Goal: Check status

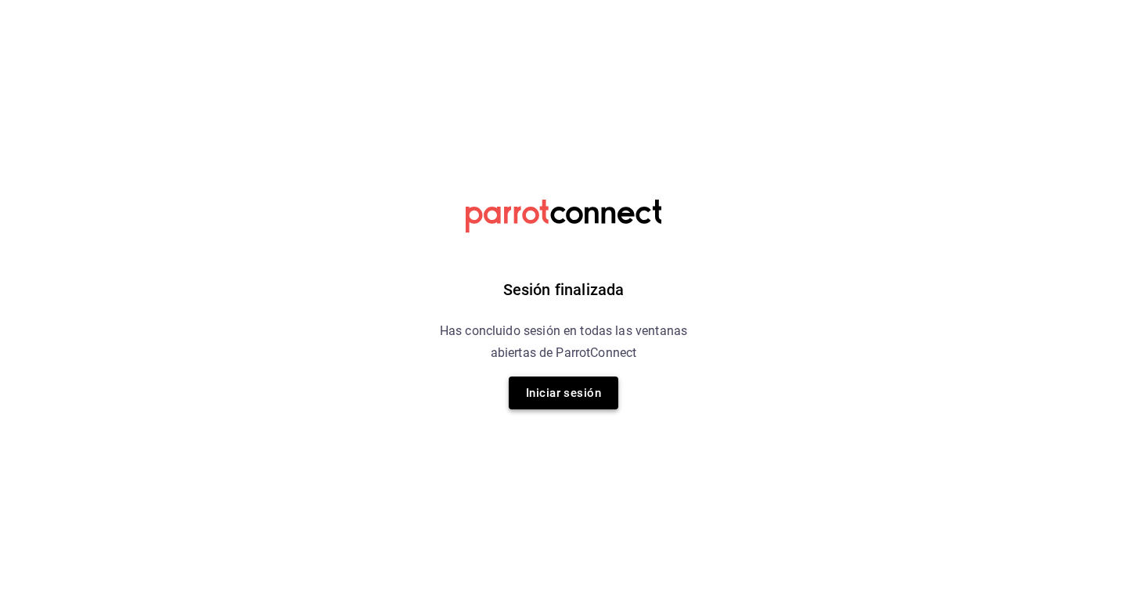
click at [580, 398] on button "Iniciar sesión" at bounding box center [564, 392] width 110 height 33
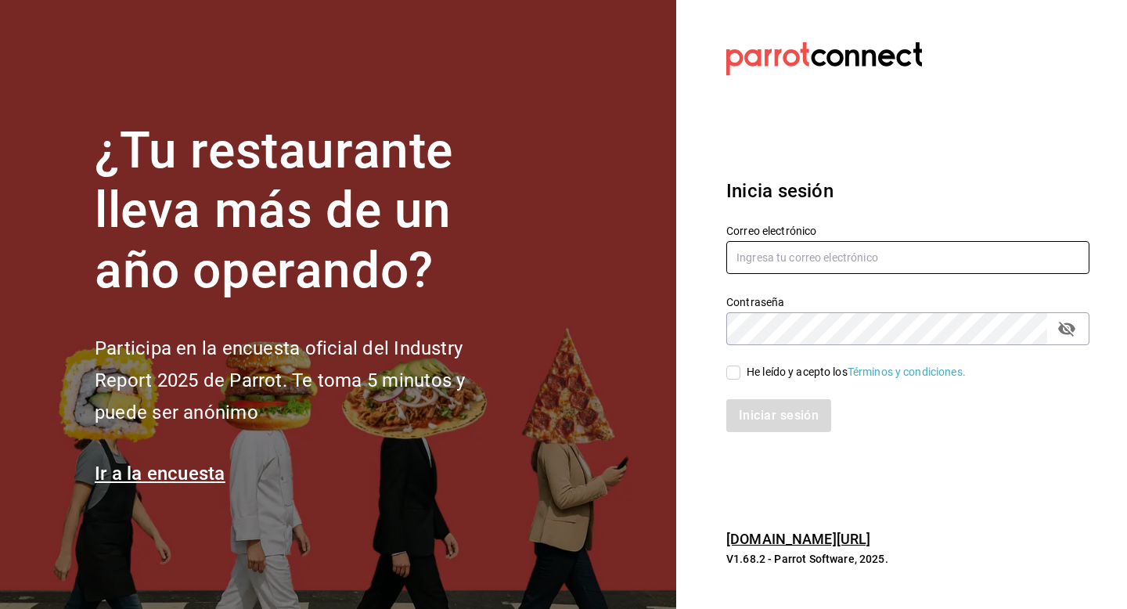
click at [811, 258] on input "text" at bounding box center [907, 257] width 363 height 33
type input "[EMAIL_ADDRESS][DOMAIN_NAME]"
click at [740, 376] on span "He leído y acepto los Términos y condiciones." at bounding box center [852, 372] width 225 height 16
click at [740, 376] on input "He leído y acepto los Términos y condiciones." at bounding box center [733, 372] width 14 height 14
checkbox input "true"
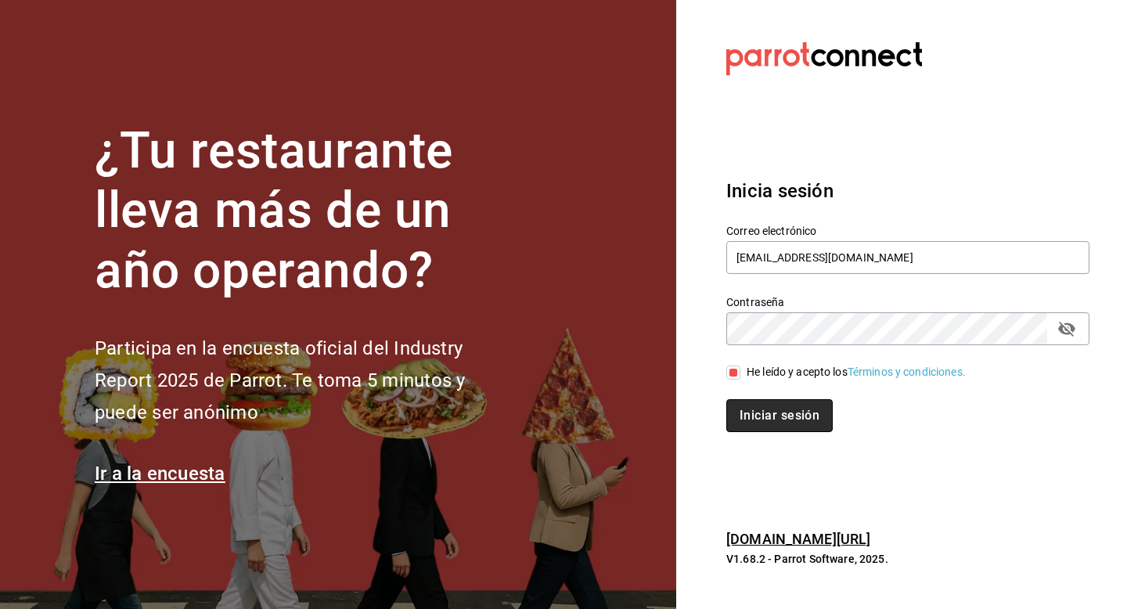
click at [768, 405] on button "Iniciar sesión" at bounding box center [779, 415] width 106 height 33
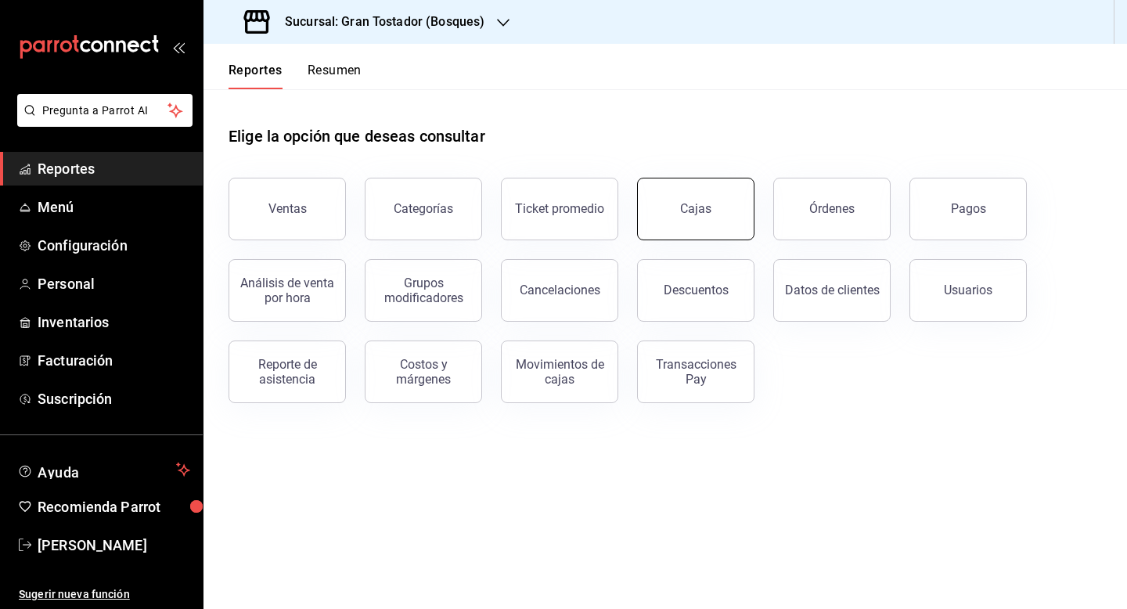
click at [689, 205] on div "Cajas" at bounding box center [695, 208] width 31 height 15
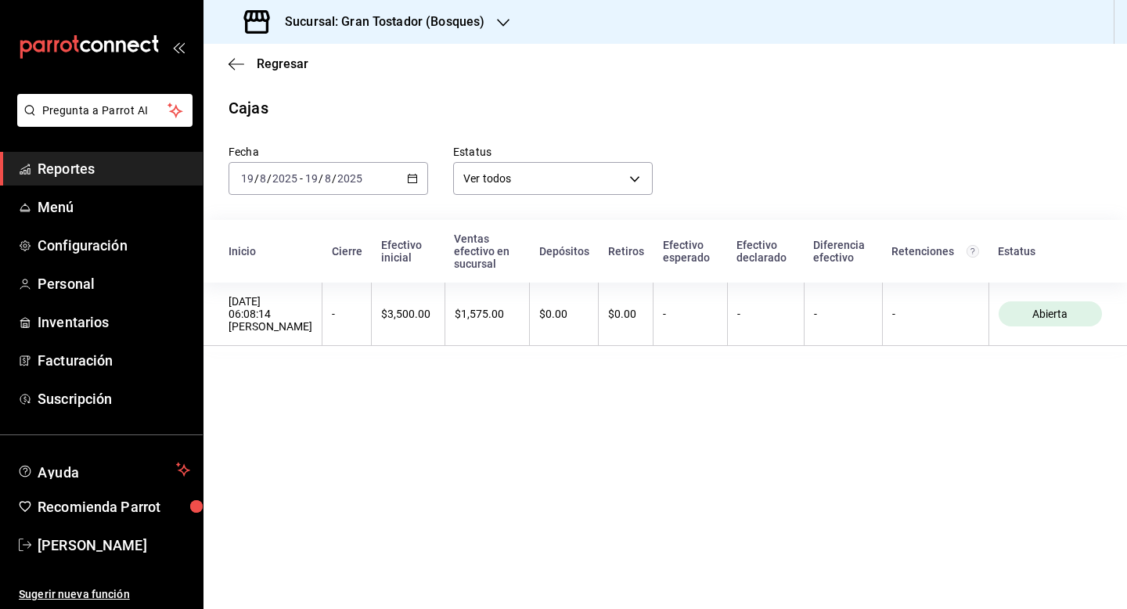
click at [412, 180] on icon "button" at bounding box center [412, 178] width 11 height 11
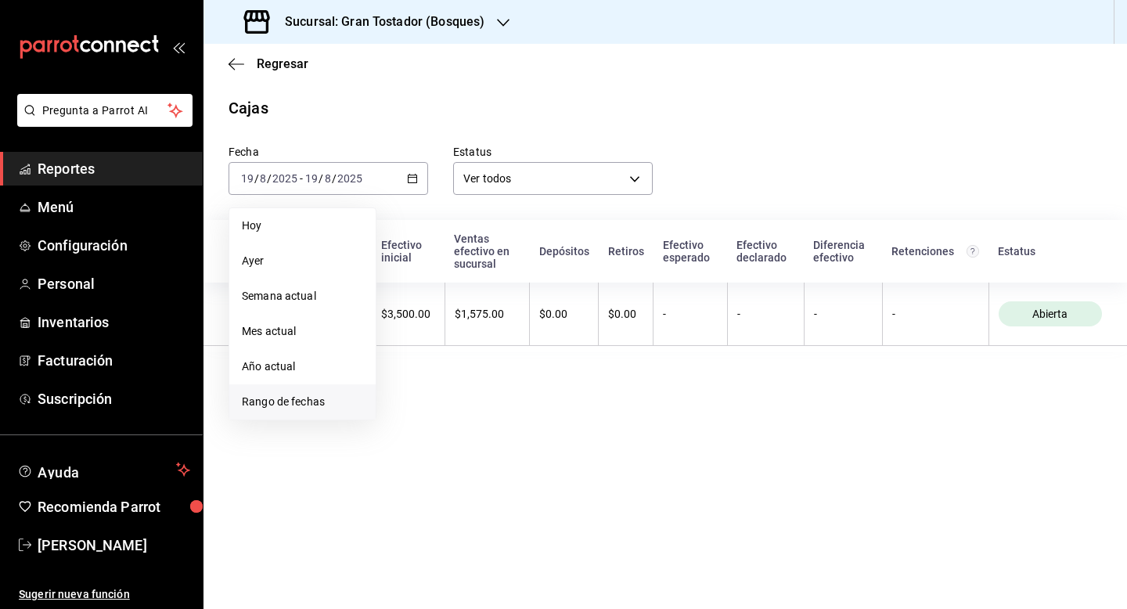
click at [307, 396] on span "Rango de fechas" at bounding box center [302, 402] width 121 height 16
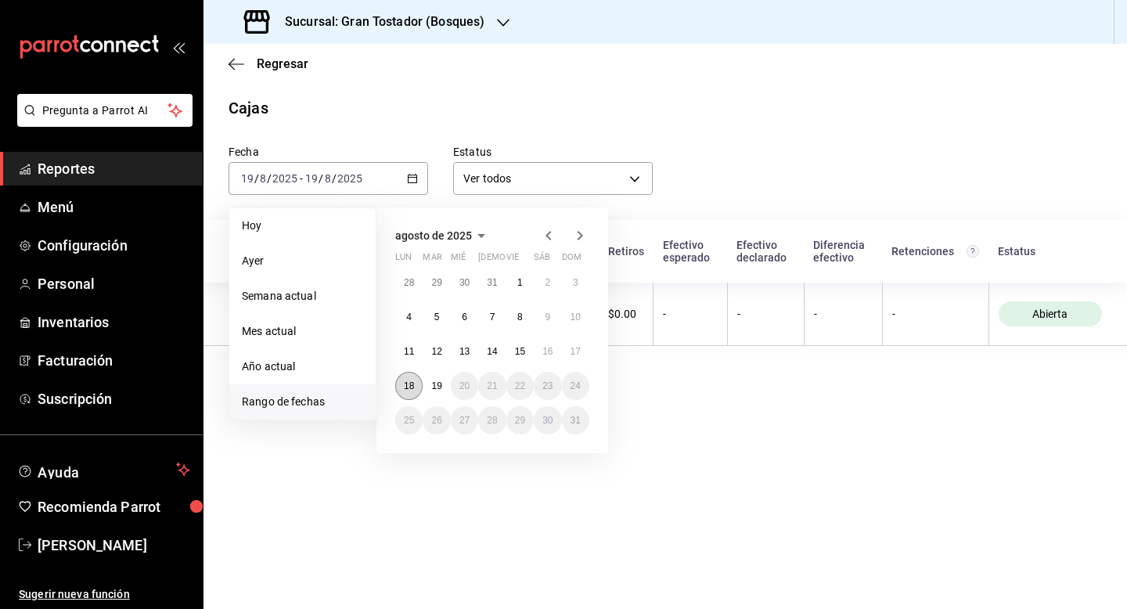
click at [412, 390] on abbr "18" at bounding box center [409, 385] width 10 height 11
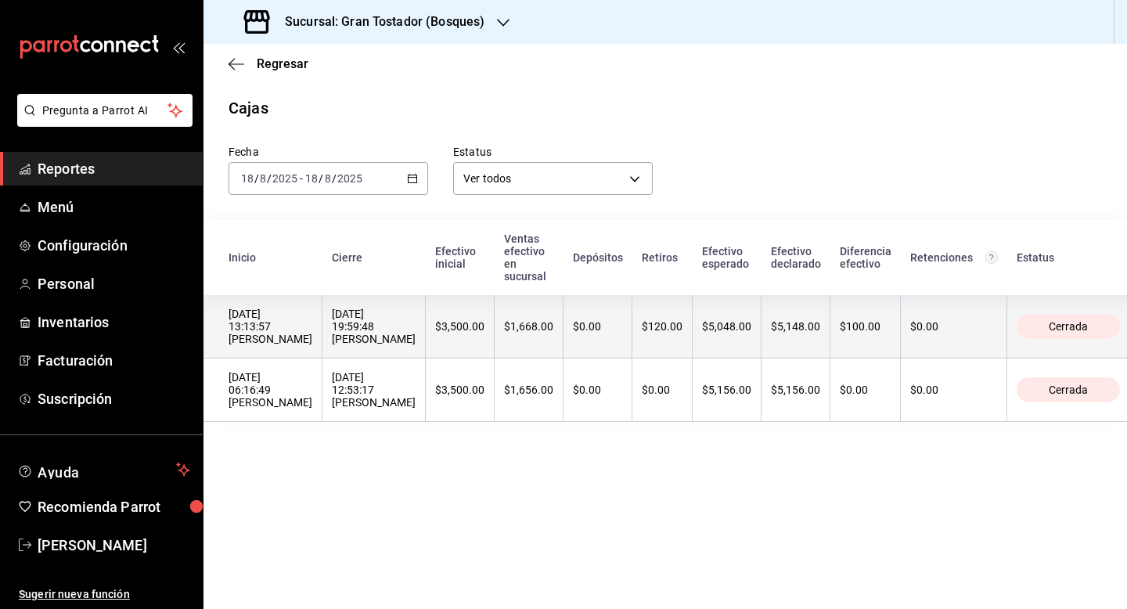
click at [527, 329] on th "$1,668.00" at bounding box center [528, 326] width 69 height 63
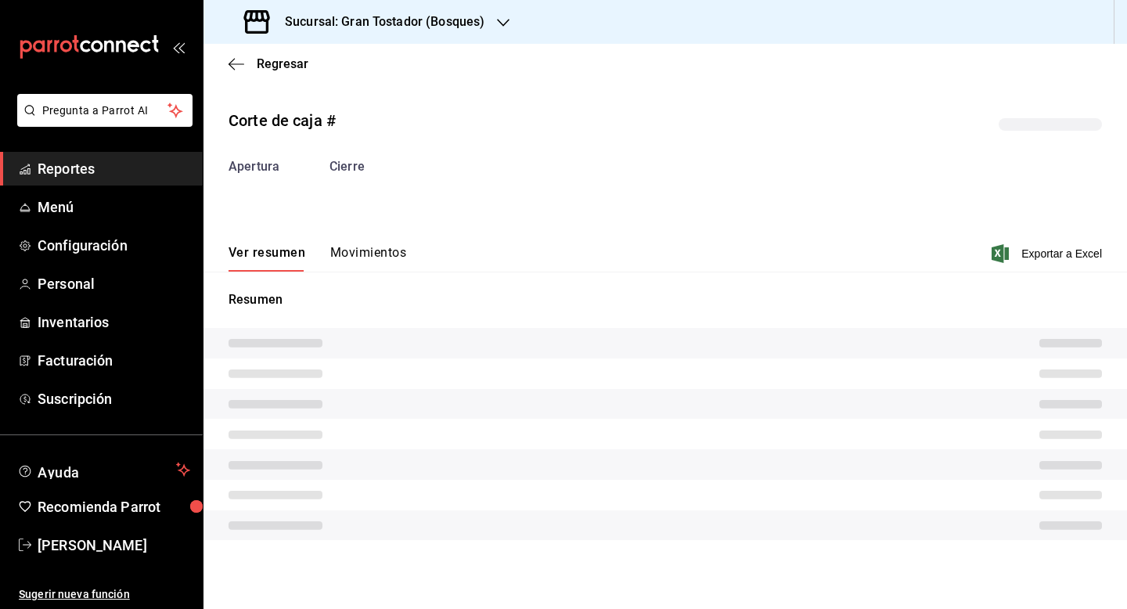
click at [390, 255] on div "Corte de caja # Apertura Cierre Ver resumen Movimientos Exportar a Excel Resumen" at bounding box center [664, 327] width 923 height 462
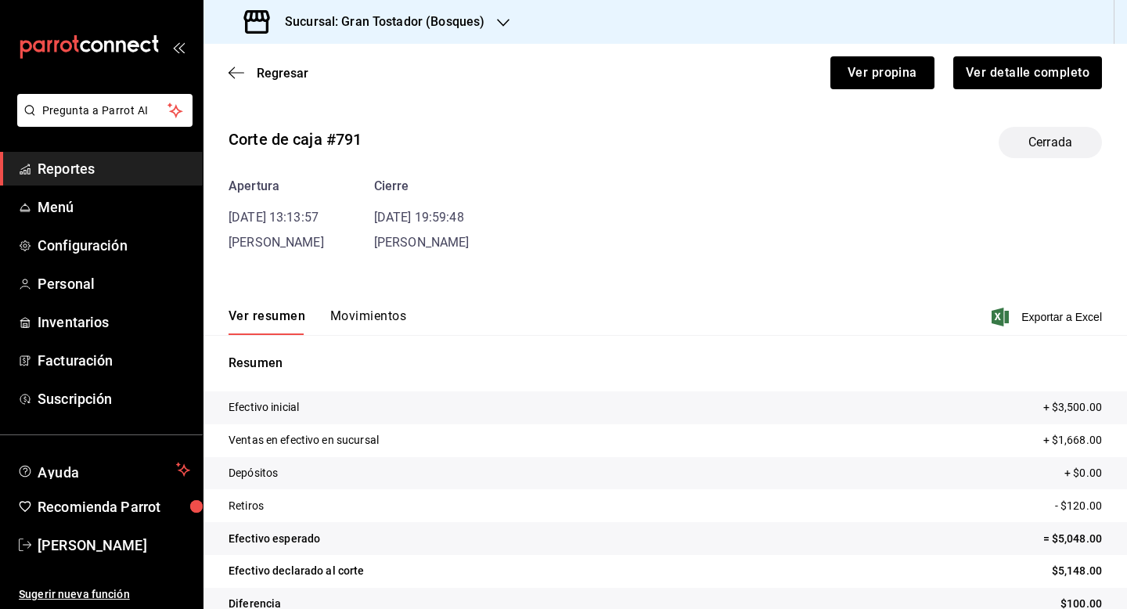
click at [361, 311] on button "Movimientos" at bounding box center [368, 321] width 76 height 27
